Goal: Task Accomplishment & Management: Manage account settings

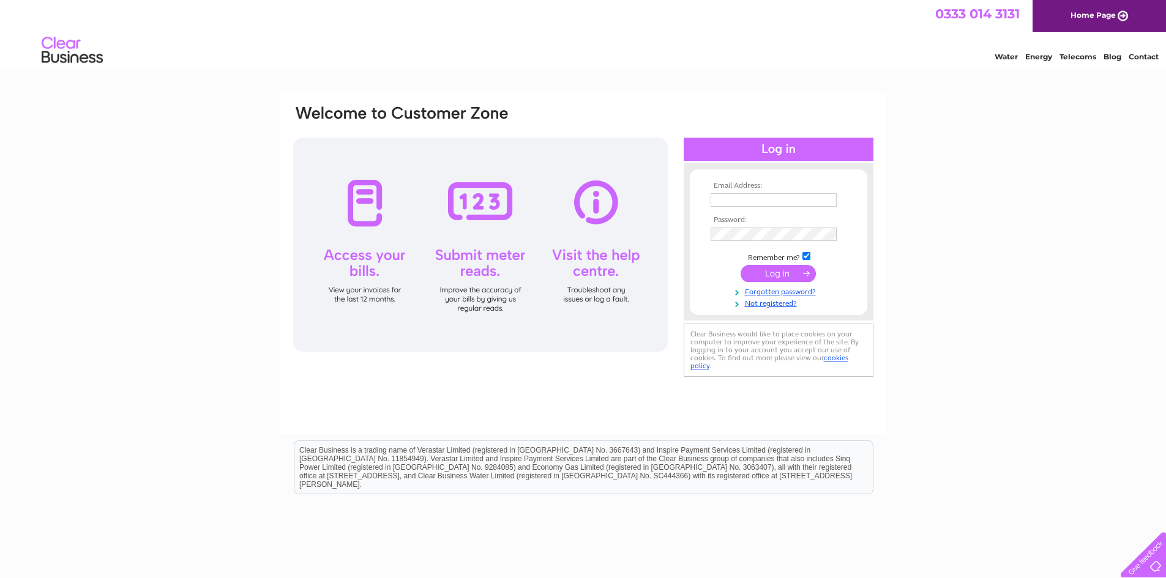
click at [722, 197] on input "text" at bounding box center [774, 199] width 126 height 13
type input "[EMAIL_ADDRESS][DOMAIN_NAME]"
click at [740, 266] on input "submit" at bounding box center [777, 274] width 75 height 17
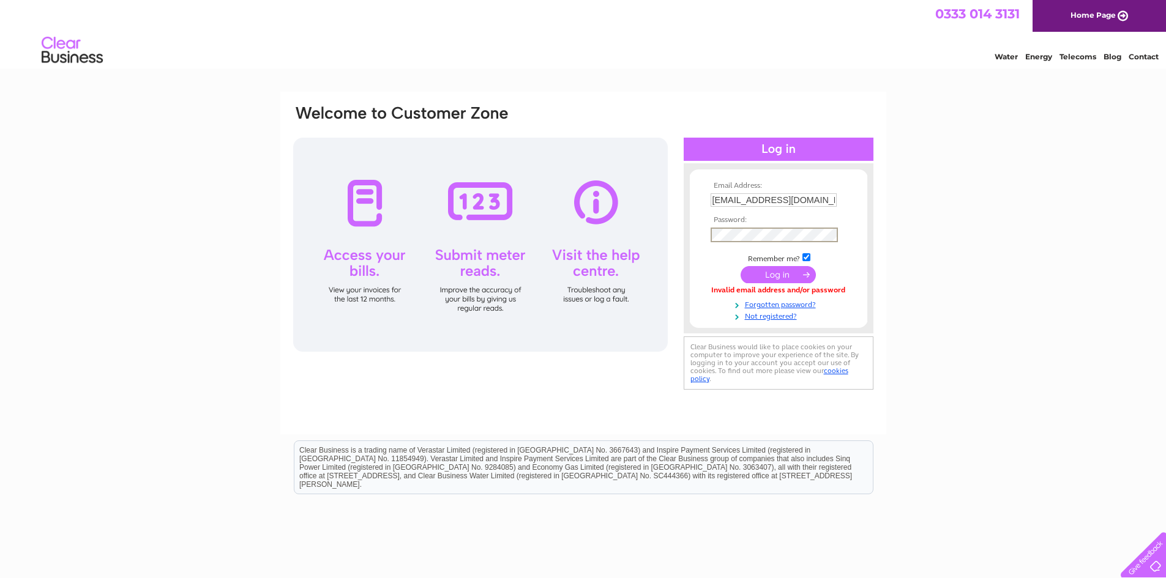
click at [740, 266] on input "submit" at bounding box center [777, 274] width 75 height 17
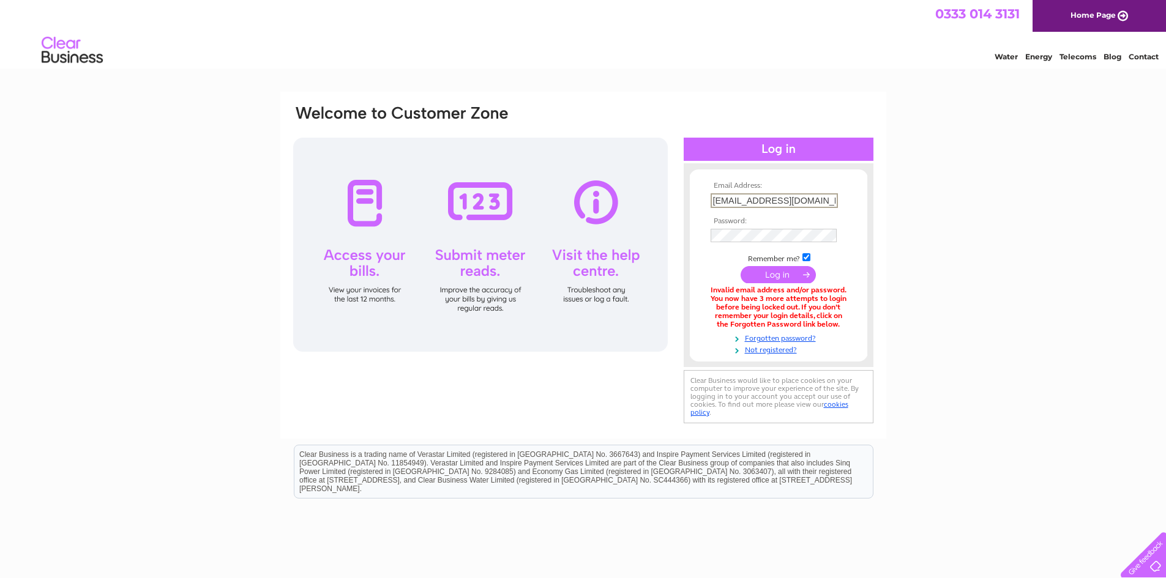
click at [763, 196] on input "[EMAIL_ADDRESS][DOMAIN_NAME]" at bounding box center [774, 200] width 127 height 15
click at [794, 340] on link "Forgotten password?" at bounding box center [780, 338] width 139 height 12
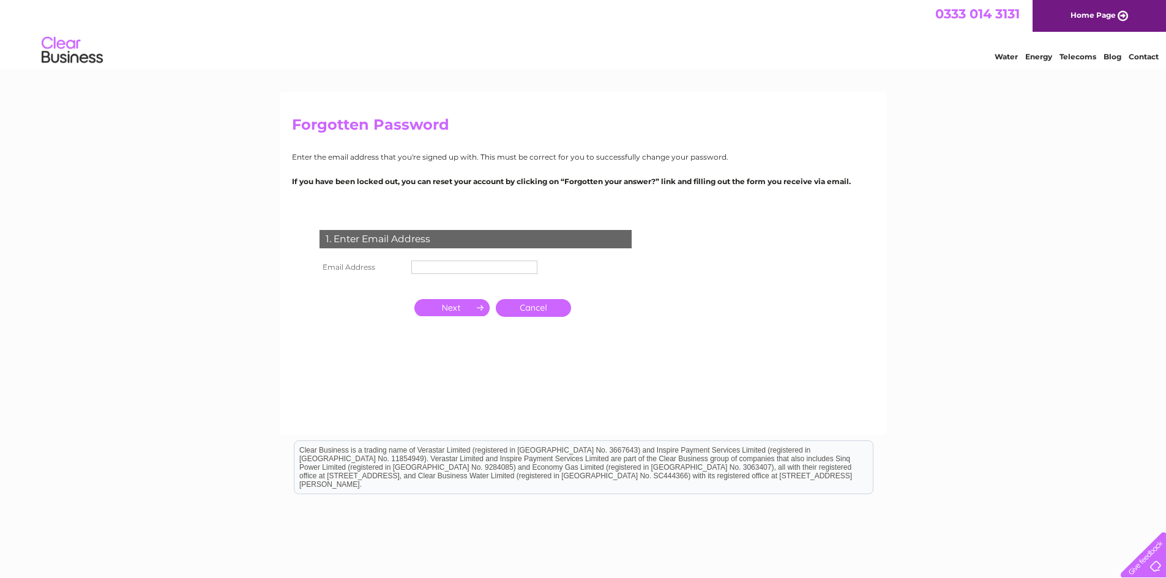
click at [496, 267] on input "text" at bounding box center [474, 267] width 126 height 13
paste input "[EMAIL_ADDRESS][DOMAIN_NAME]"
type input "[EMAIL_ADDRESS][DOMAIN_NAME]"
click at [458, 310] on input "button" at bounding box center [451, 307] width 75 height 17
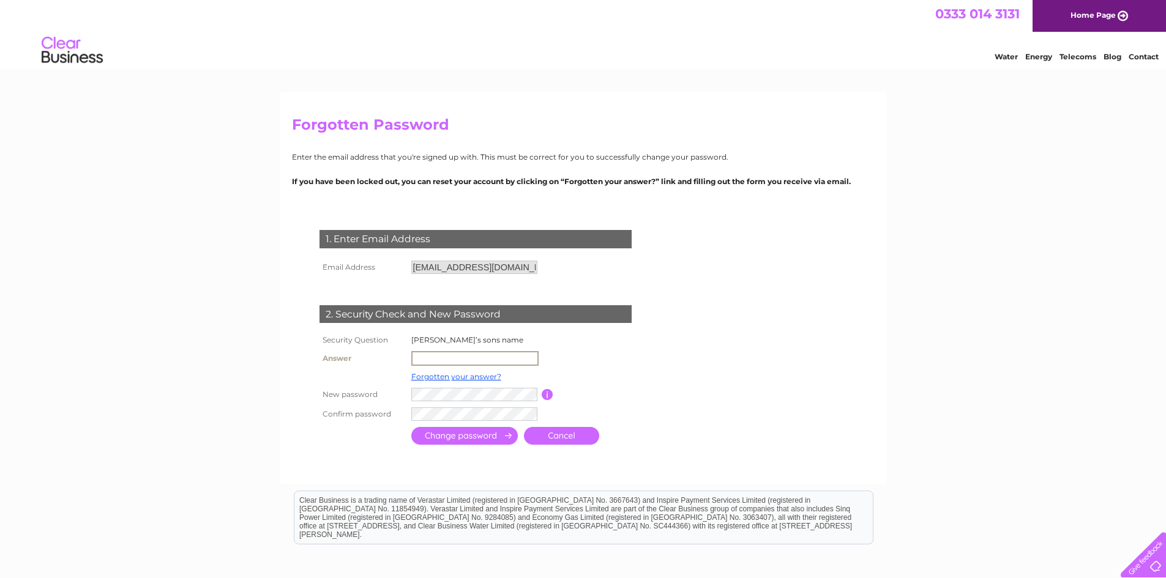
click at [446, 358] on input "text" at bounding box center [474, 358] width 127 height 15
type input "james"
click at [466, 435] on input "submit" at bounding box center [464, 435] width 106 height 18
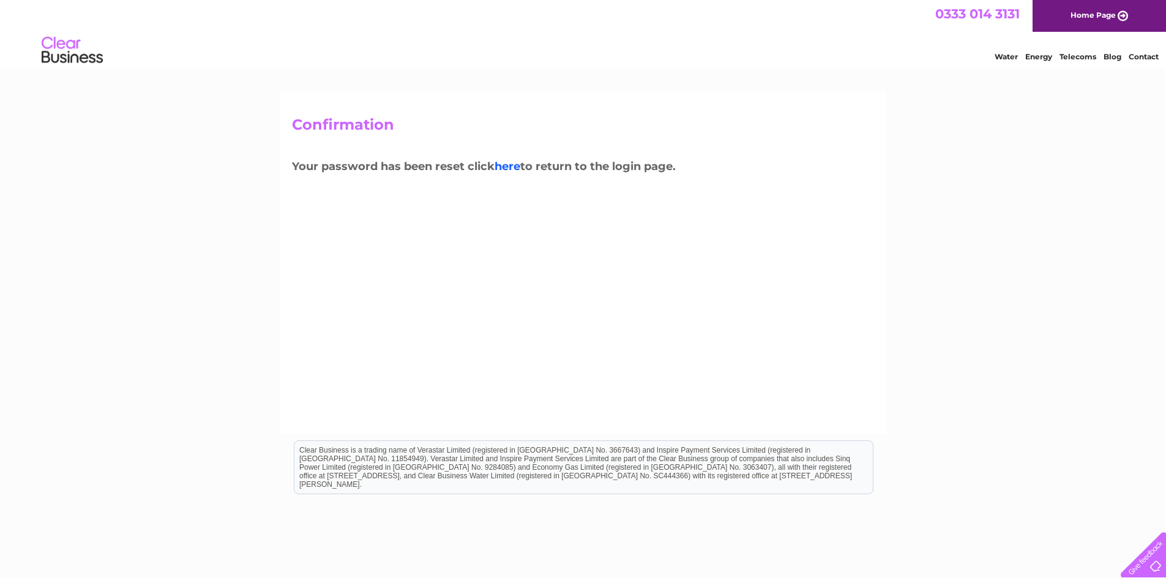
click at [514, 166] on link "here" at bounding box center [507, 166] width 26 height 13
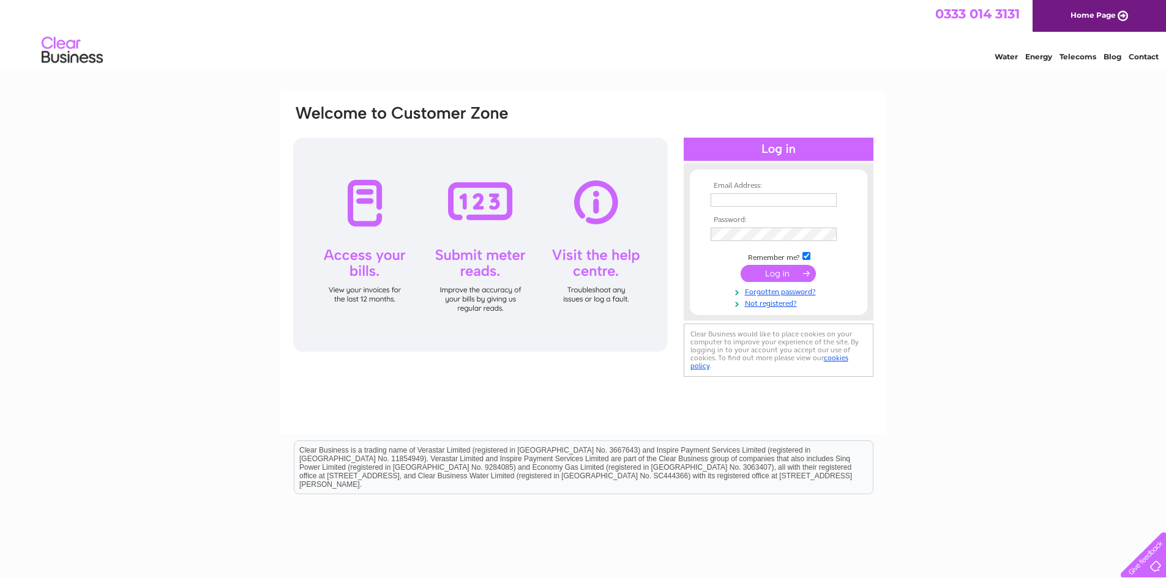
click at [770, 196] on input "text" at bounding box center [774, 199] width 126 height 13
type input "info@countycarpetsleeds.com"
click at [759, 272] on input "submit" at bounding box center [777, 273] width 75 height 17
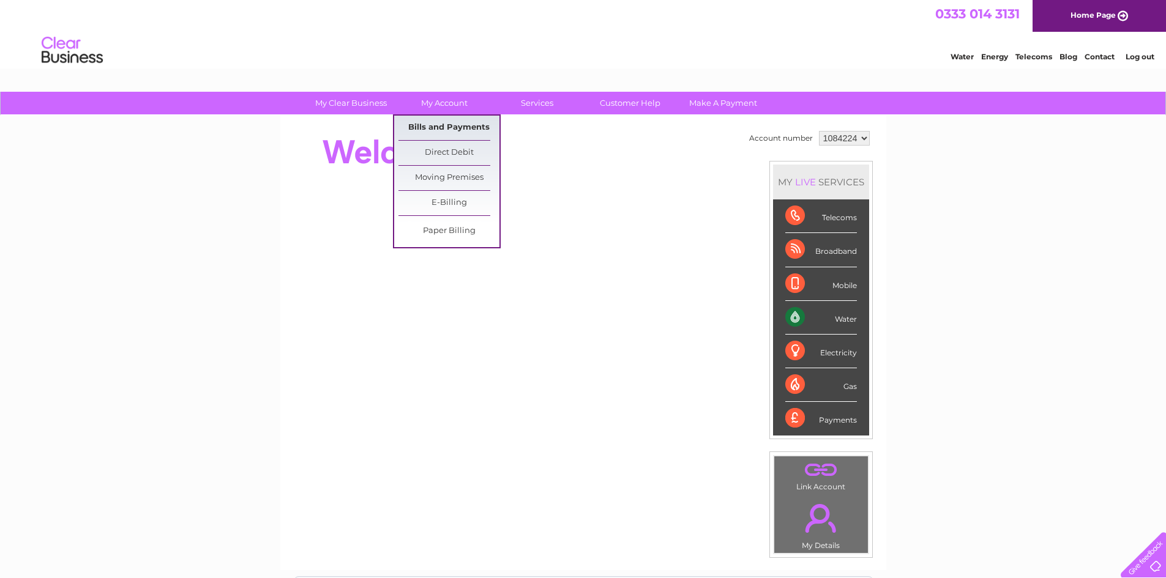
click at [429, 118] on link "Bills and Payments" at bounding box center [448, 128] width 101 height 24
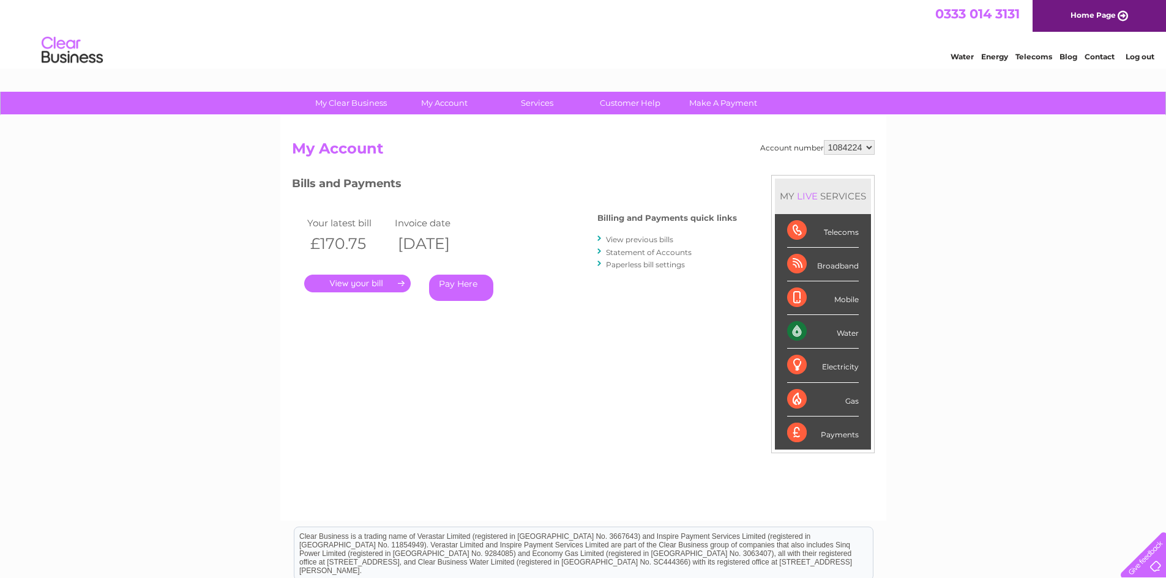
click at [370, 285] on link "." at bounding box center [357, 284] width 106 height 18
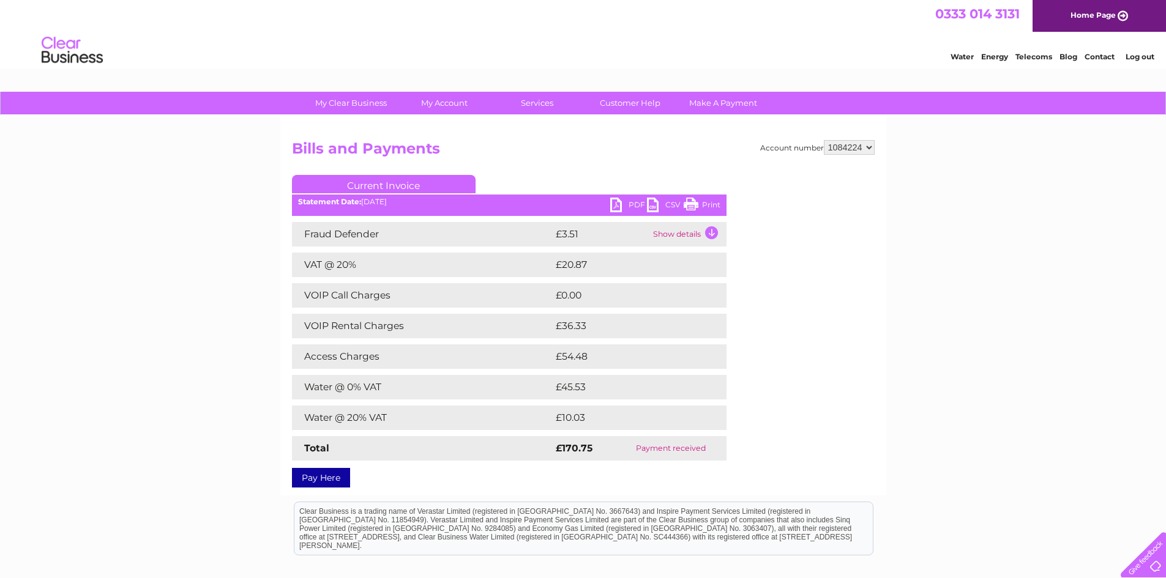
click at [632, 203] on link "PDF" at bounding box center [628, 207] width 37 height 18
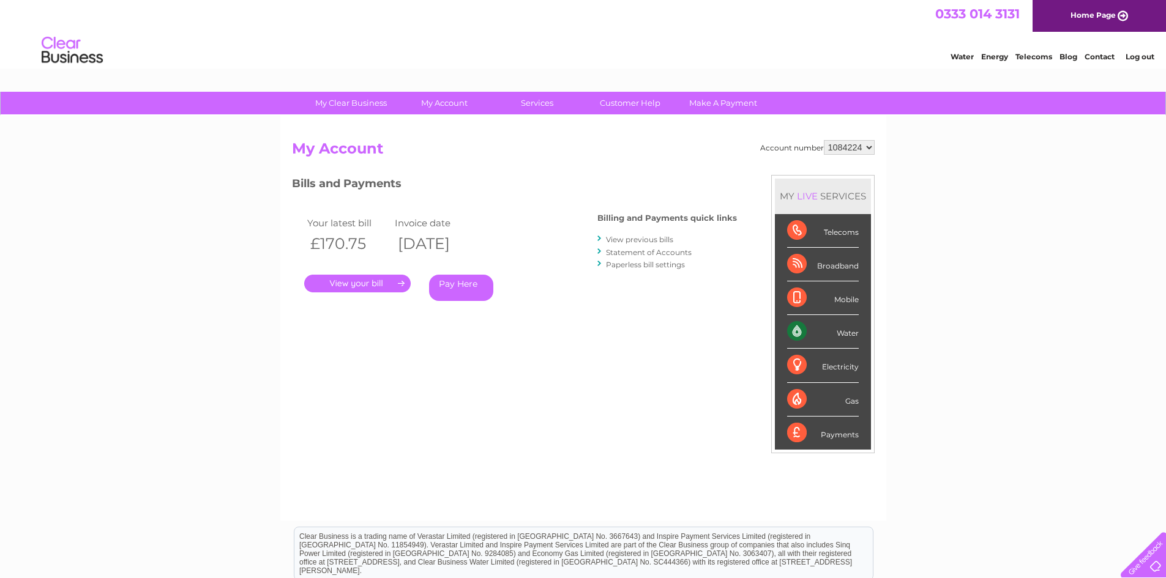
click at [629, 242] on link "View previous bills" at bounding box center [639, 239] width 67 height 9
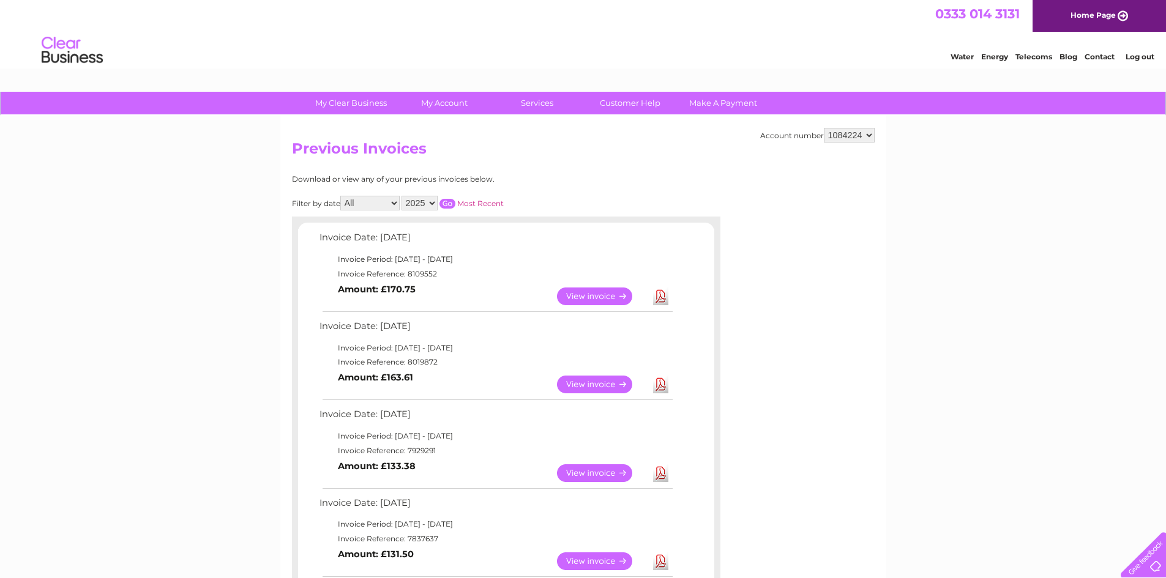
click at [662, 389] on link "Download" at bounding box center [660, 385] width 15 height 18
click at [661, 472] on link "Download" at bounding box center [660, 473] width 15 height 18
